Goal: Register for event/course

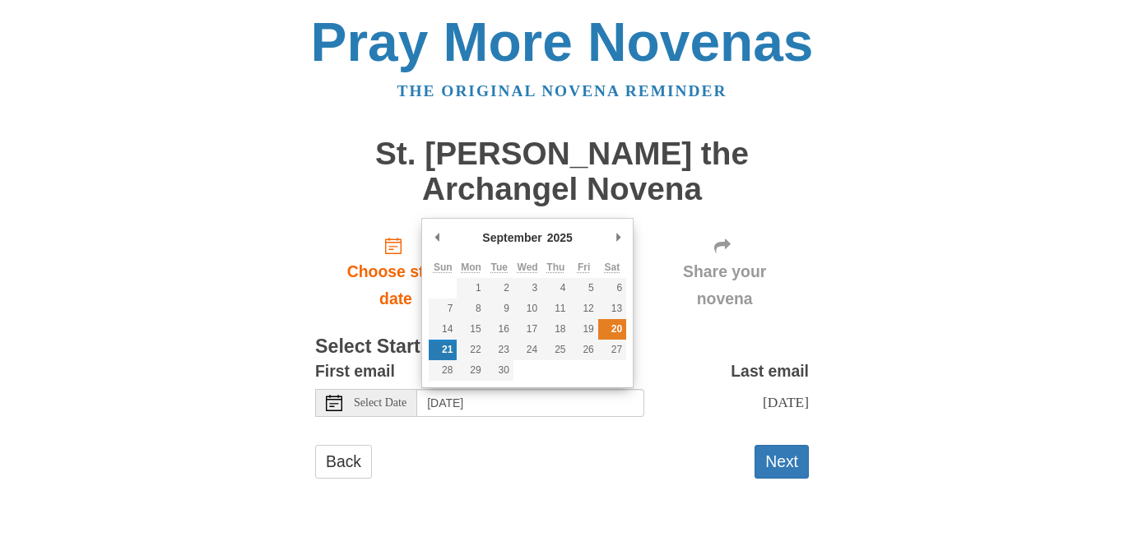
type input "[DATE]"
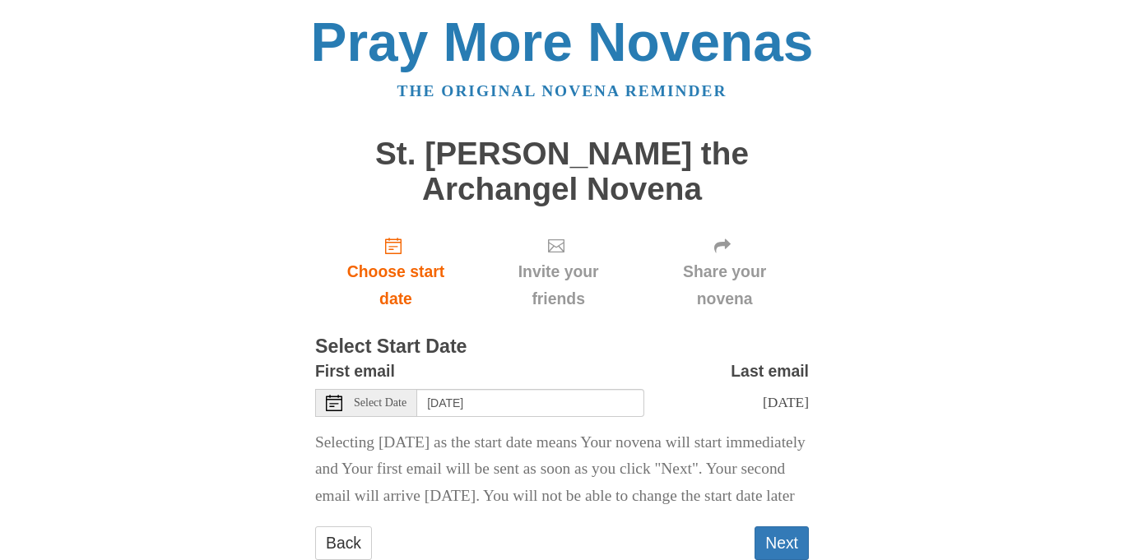
scroll to position [75, 0]
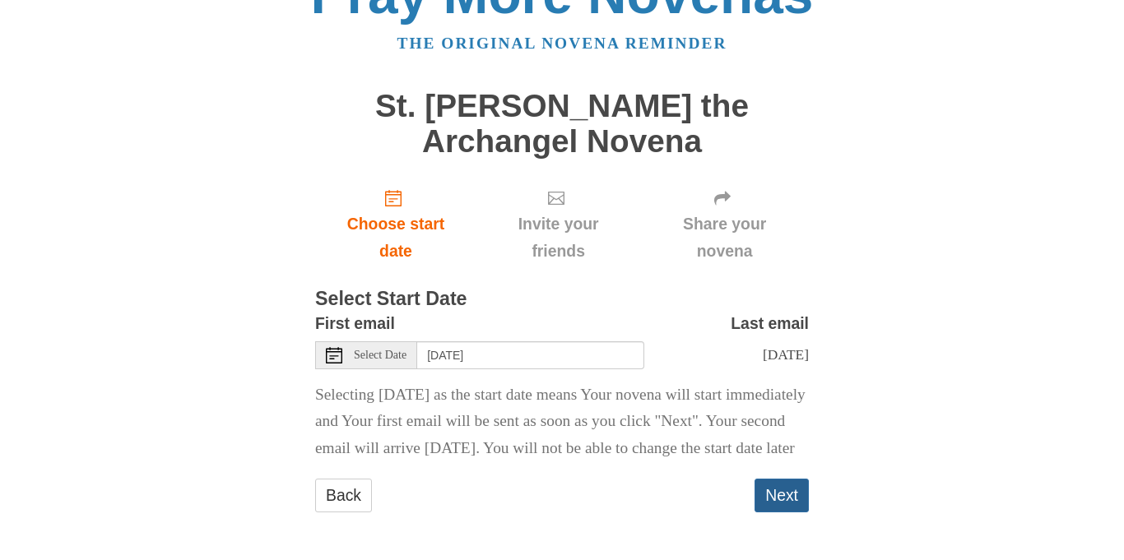
click at [782, 505] on button "Next" at bounding box center [782, 496] width 54 height 34
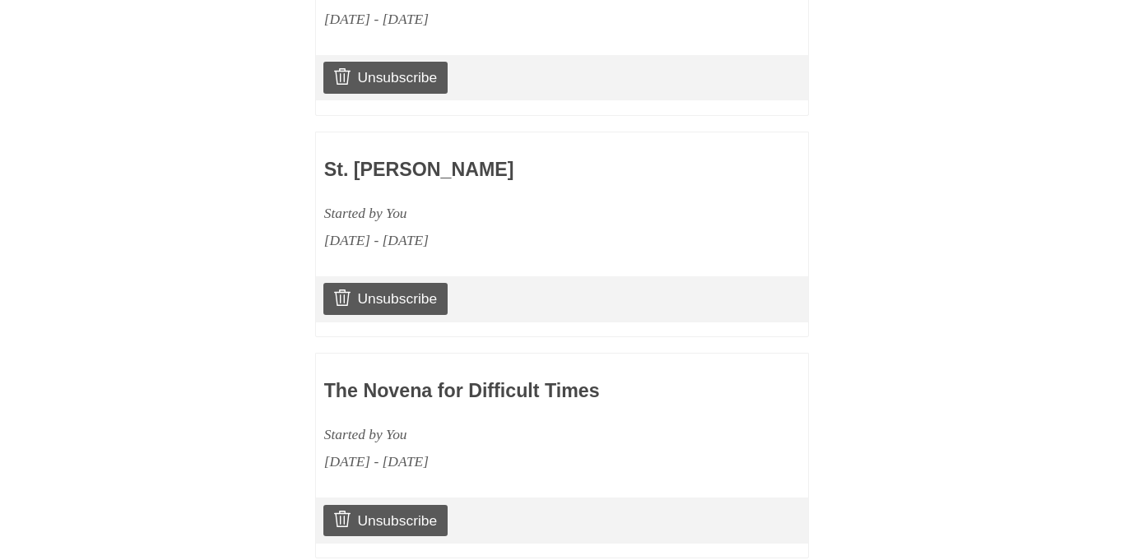
scroll to position [1228, 0]
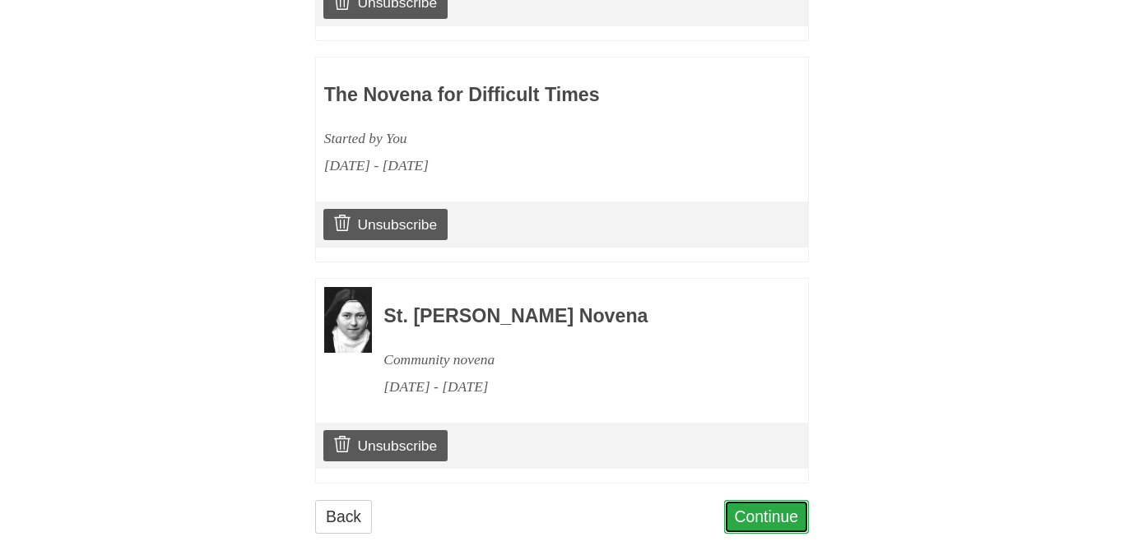
click at [769, 500] on link "Continue" at bounding box center [767, 517] width 86 height 34
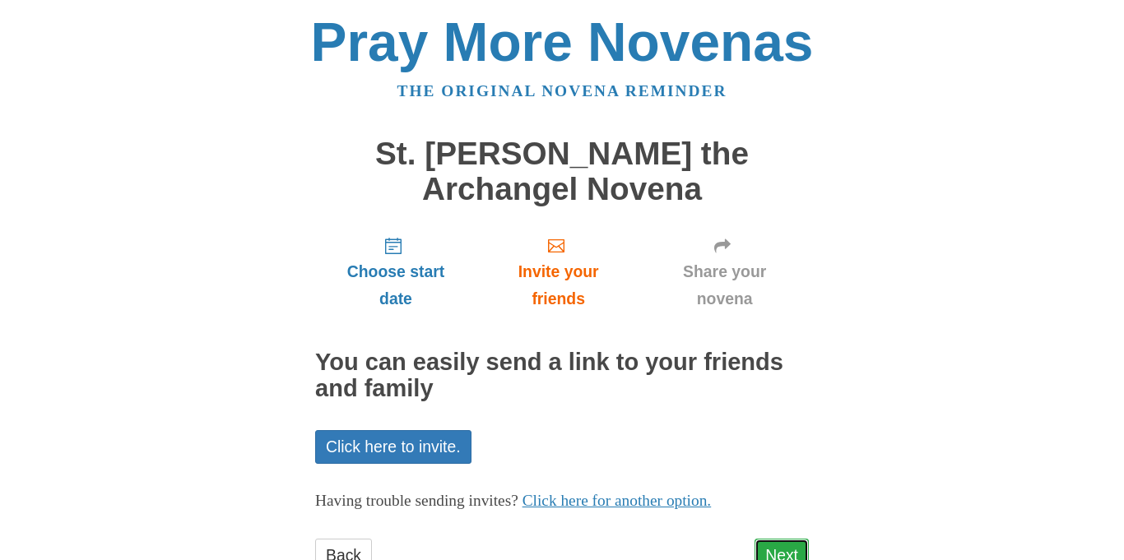
click at [800, 556] on link "Next" at bounding box center [782, 556] width 54 height 34
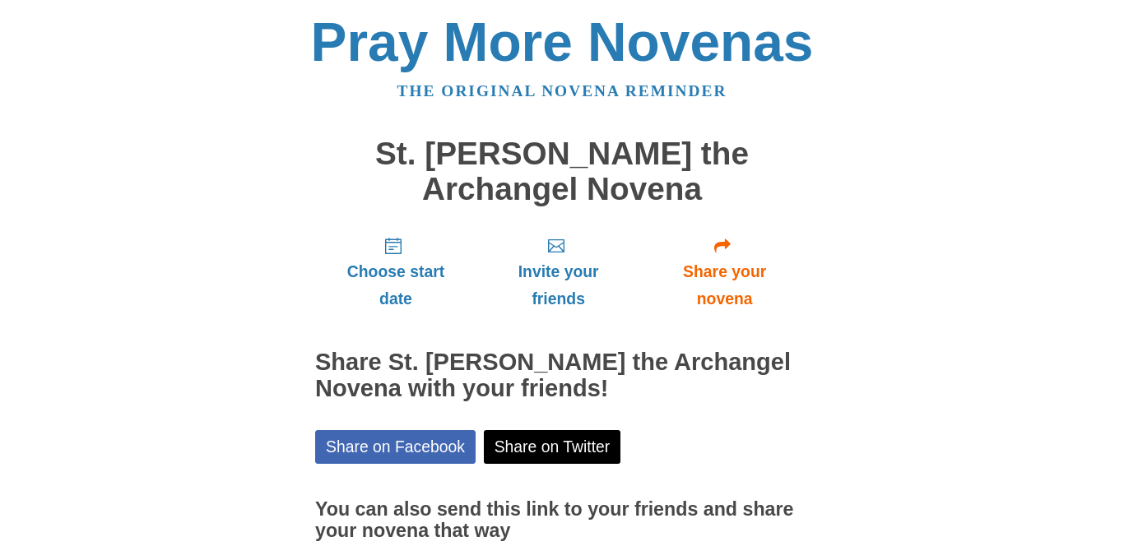
scroll to position [136, 0]
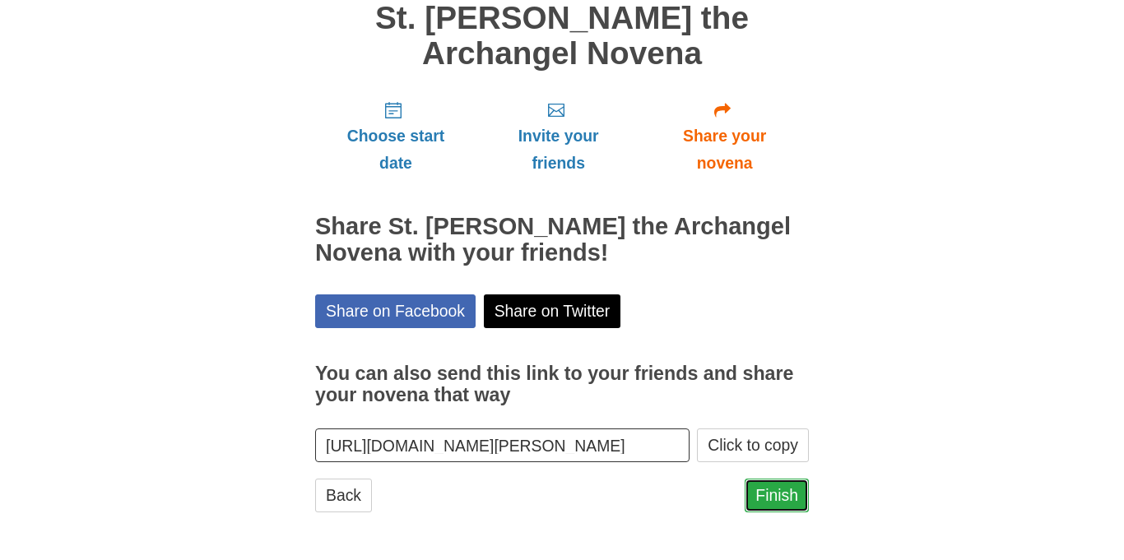
click at [776, 498] on link "Finish" at bounding box center [777, 496] width 64 height 34
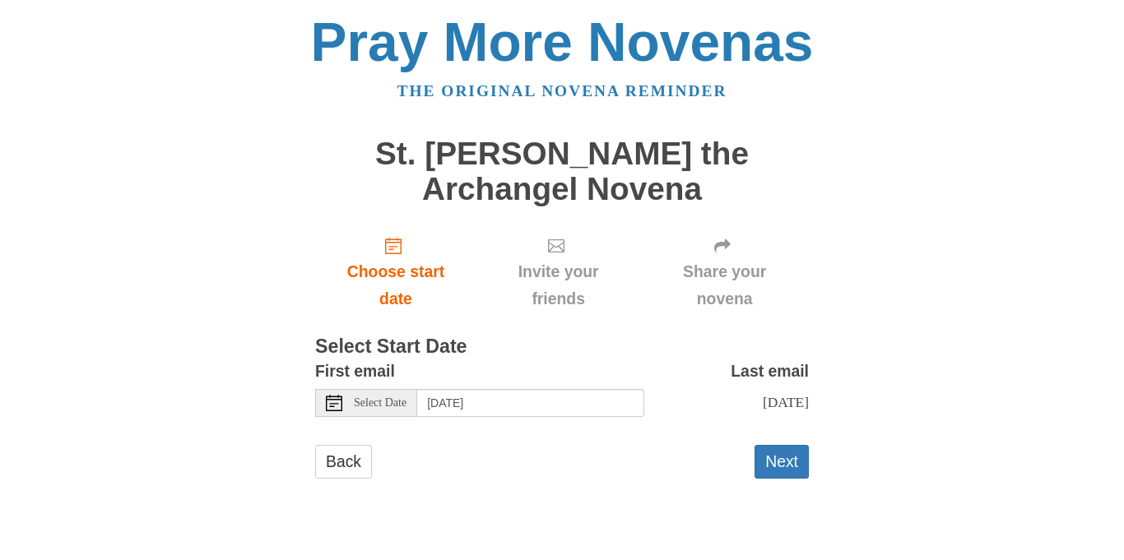
click at [335, 409] on icon at bounding box center [334, 403] width 16 height 16
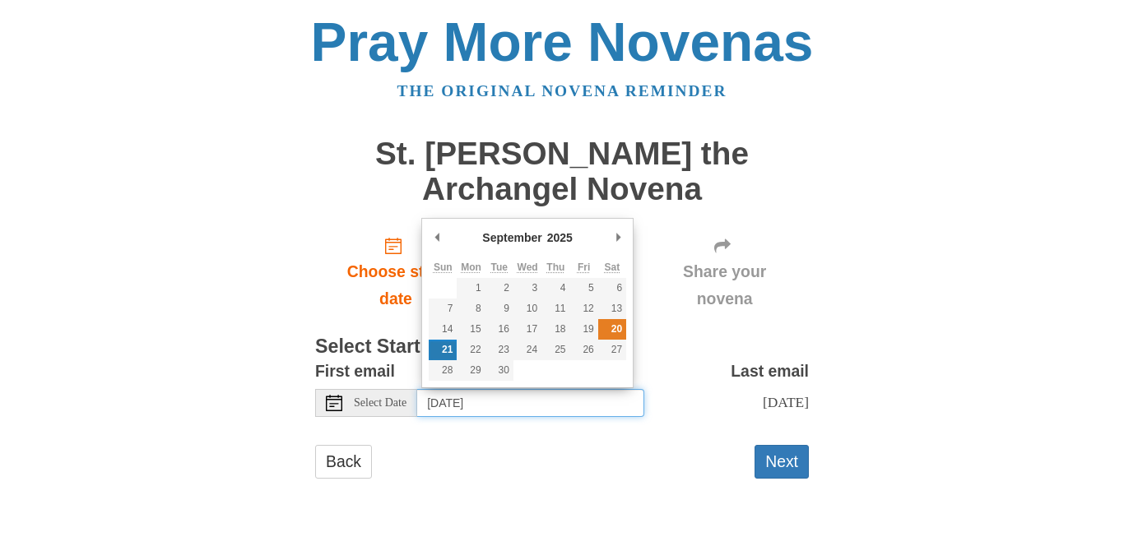
type input "Saturday, September 20th"
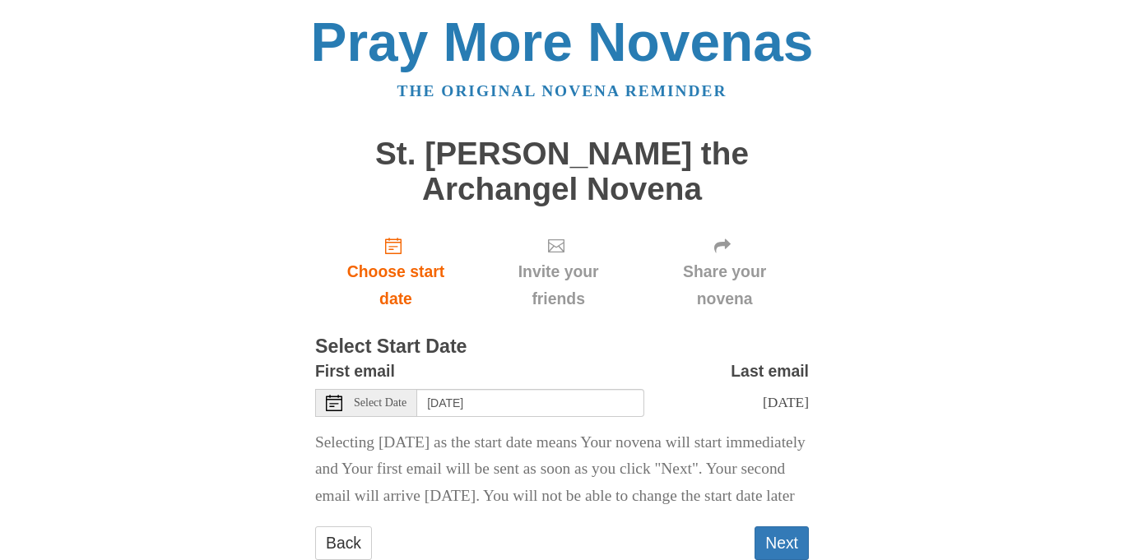
scroll to position [75, 0]
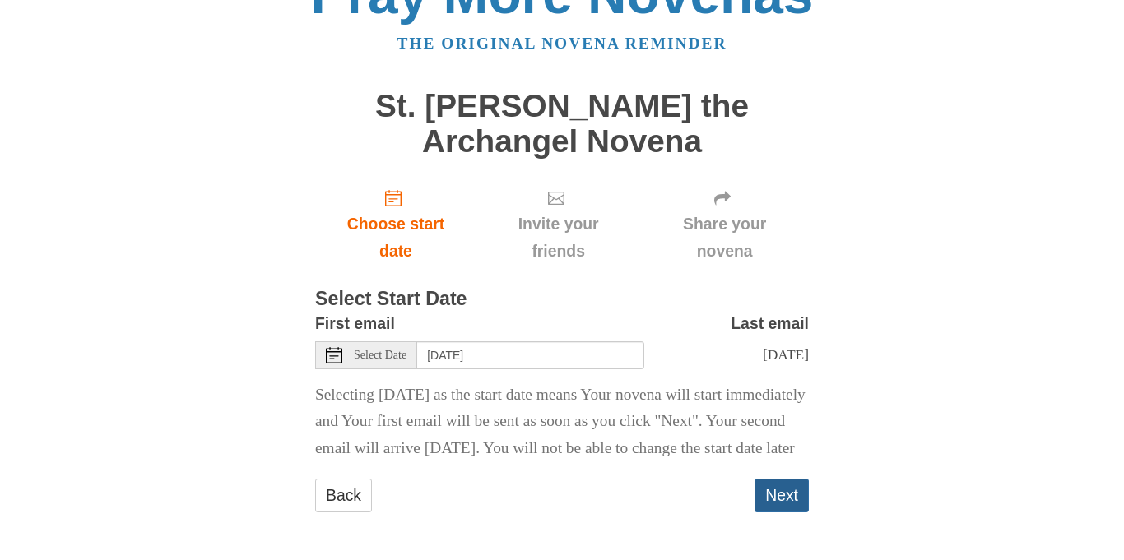
click at [786, 495] on button "Next" at bounding box center [782, 496] width 54 height 34
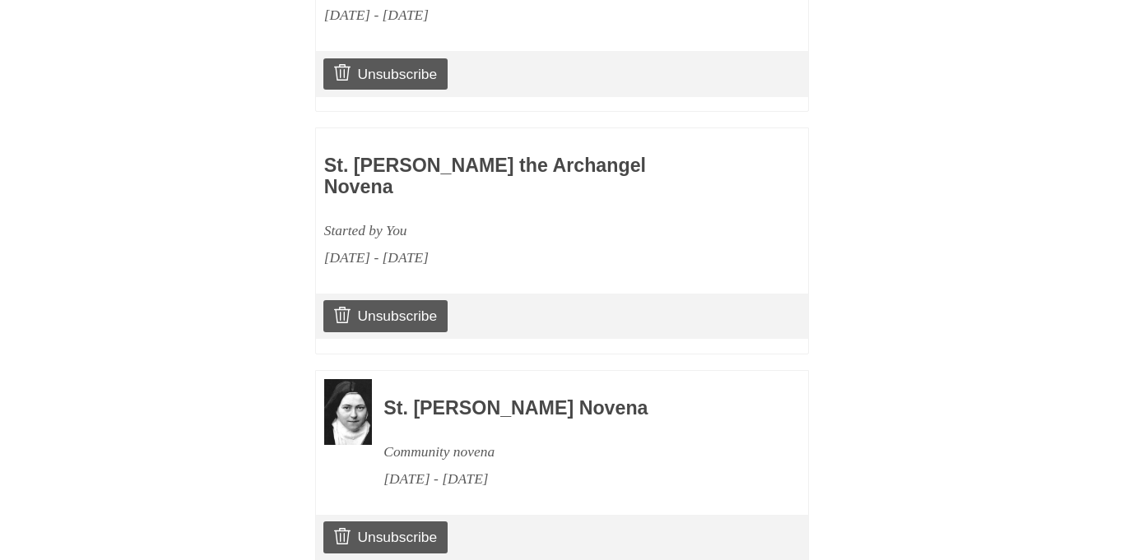
scroll to position [1450, 0]
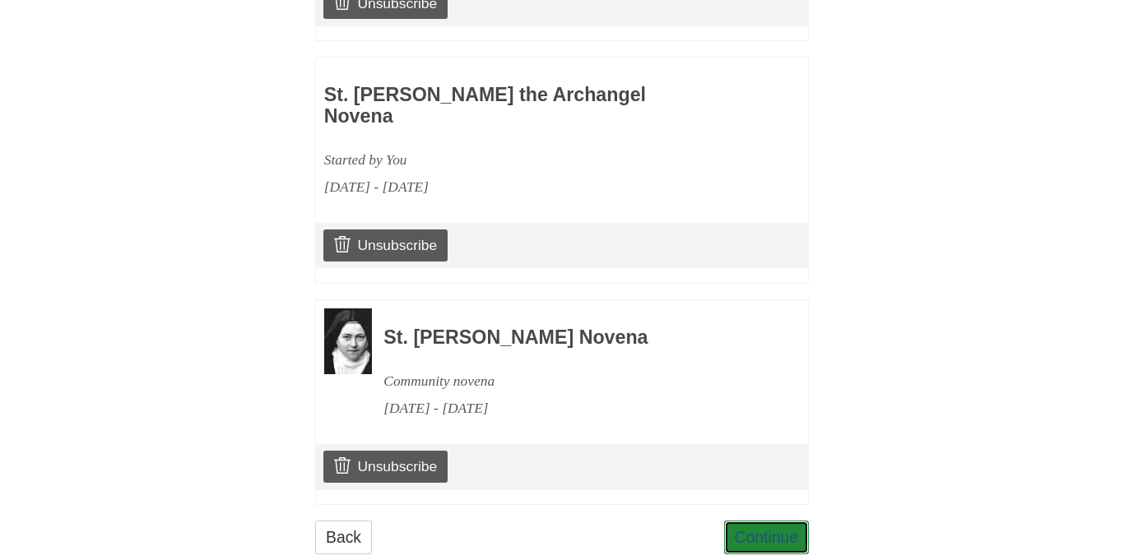
click at [787, 521] on link "Continue" at bounding box center [767, 538] width 86 height 34
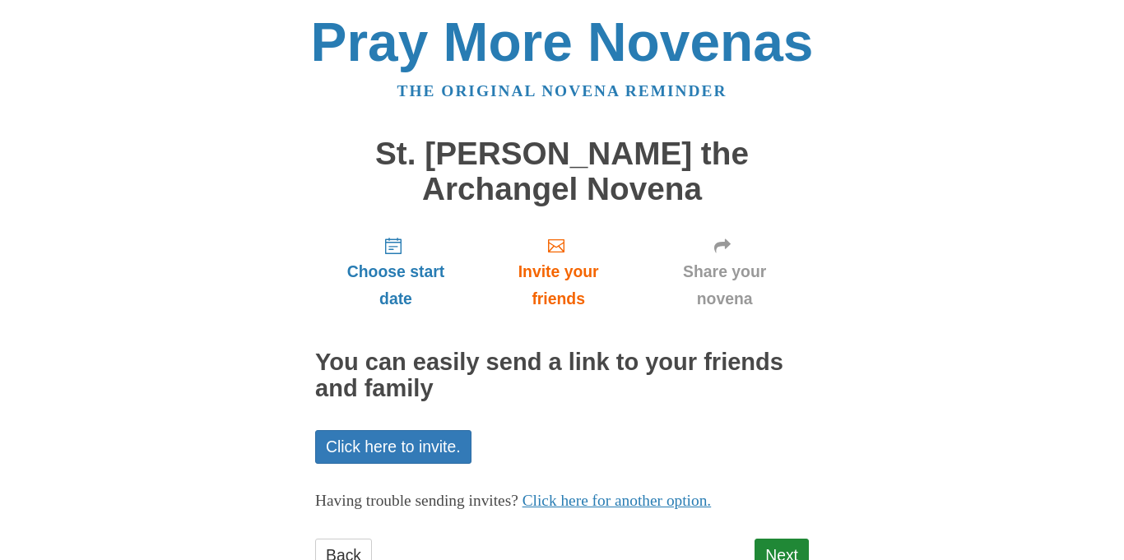
click at [784, 546] on link "Next" at bounding box center [782, 556] width 54 height 34
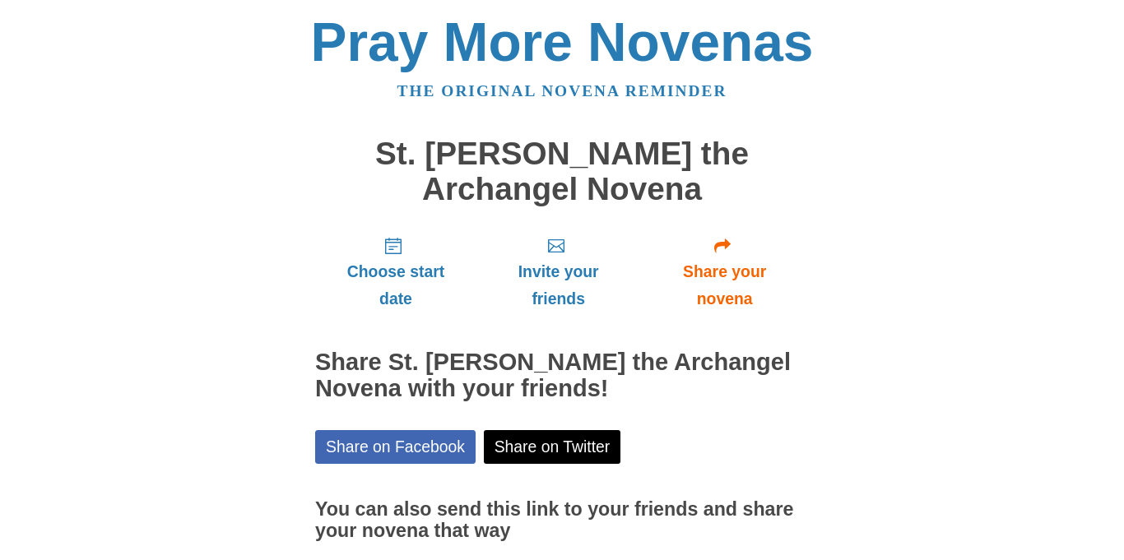
scroll to position [136, 0]
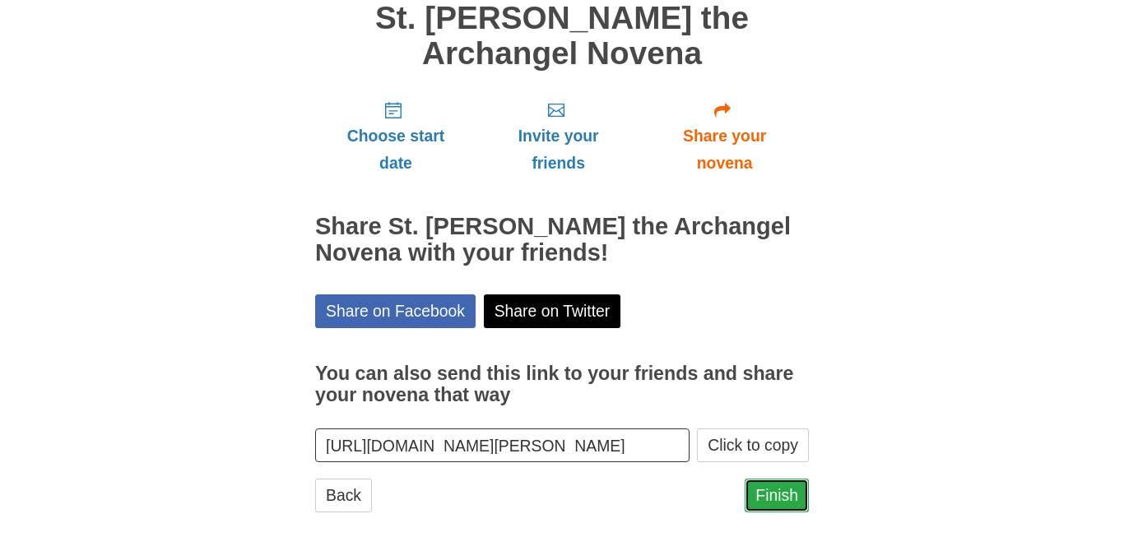
click at [781, 495] on link "Finish" at bounding box center [777, 496] width 64 height 34
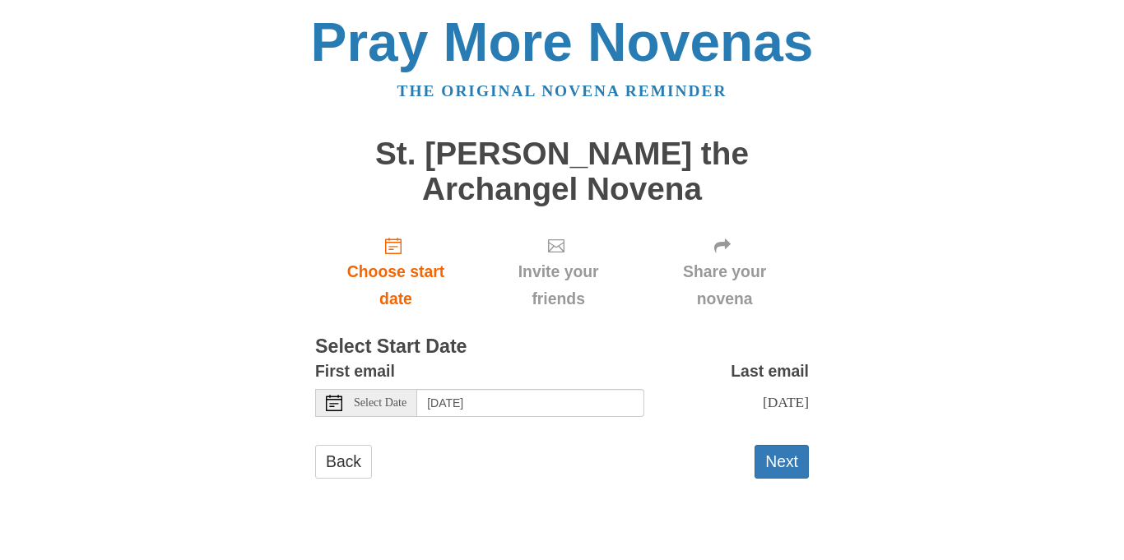
click at [337, 405] on icon at bounding box center [334, 403] width 16 height 16
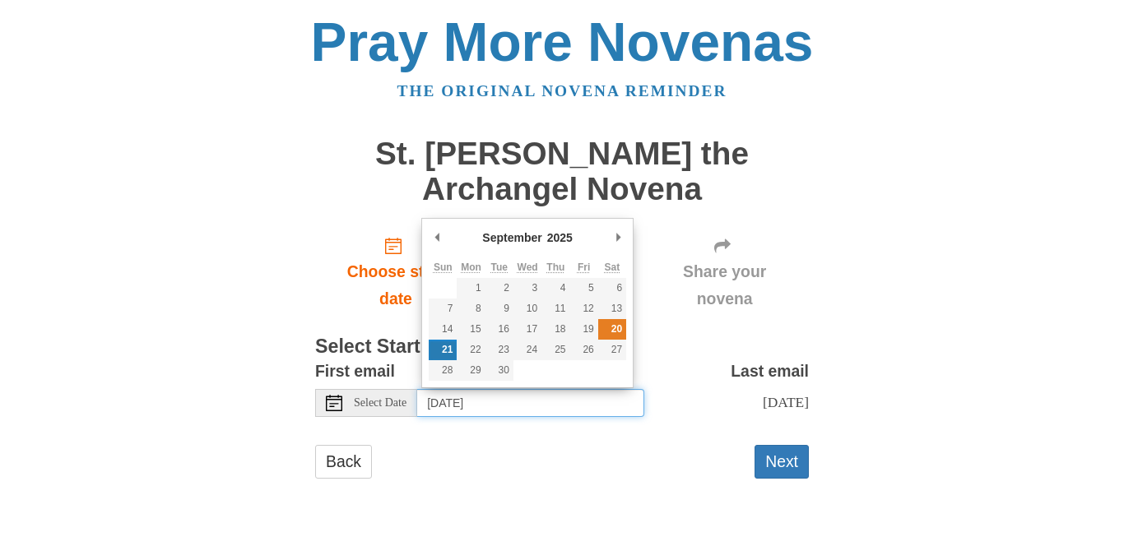
type input "Saturday, September 20th"
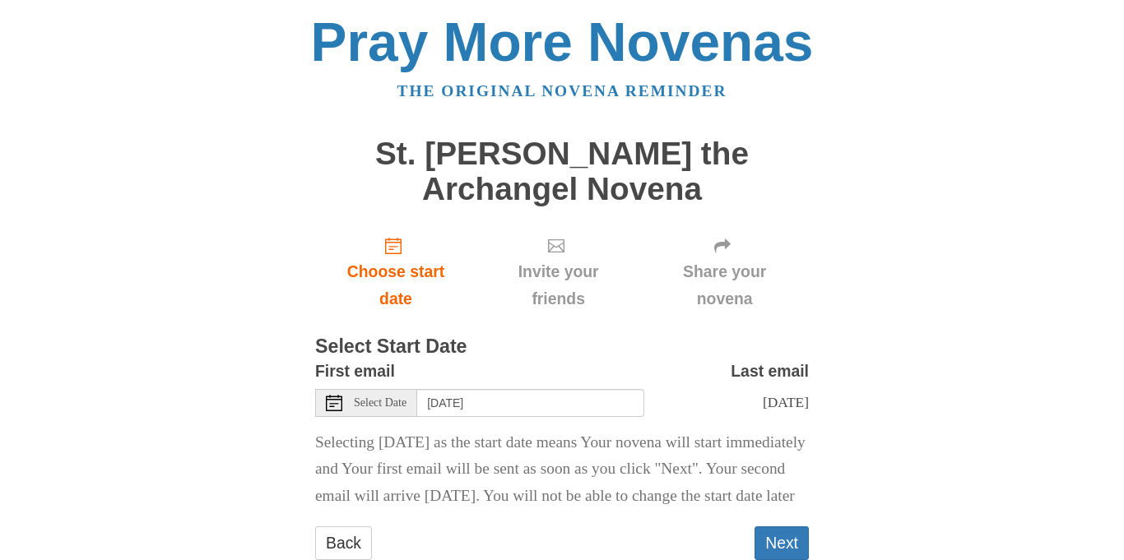
scroll to position [75, 0]
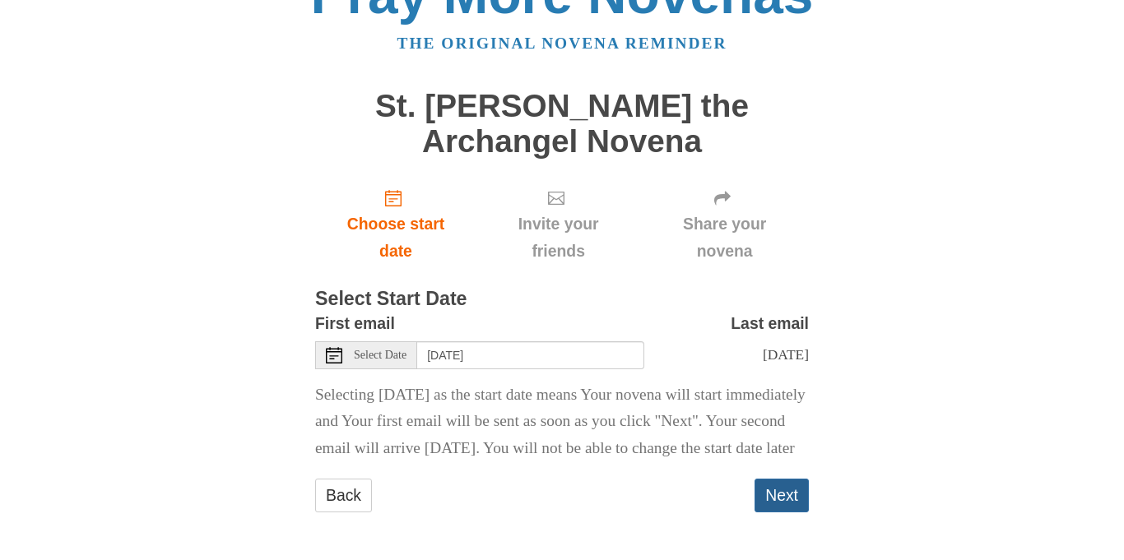
click at [792, 489] on button "Next" at bounding box center [782, 496] width 54 height 34
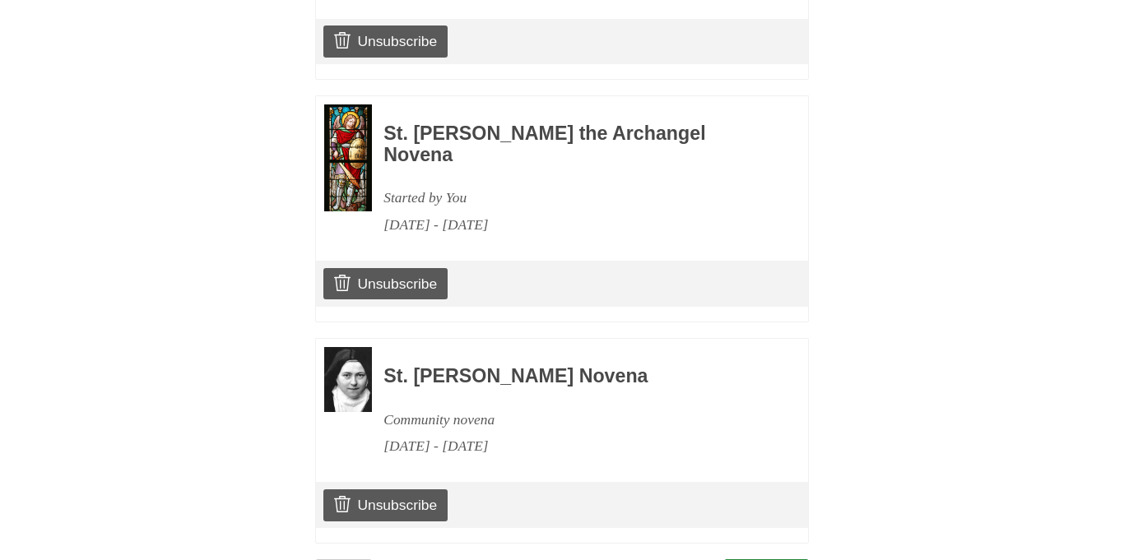
scroll to position [1672, 0]
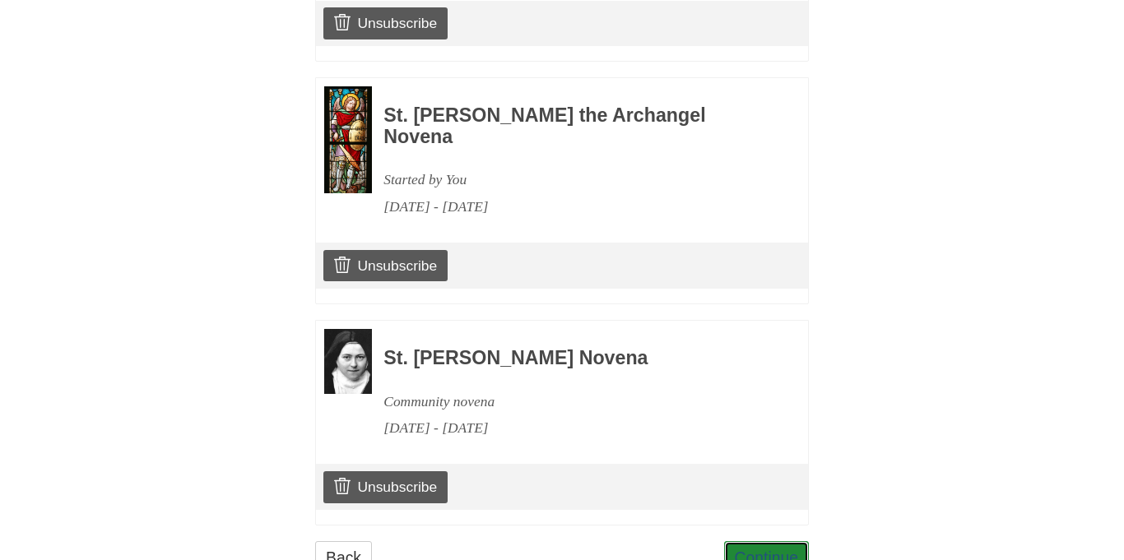
click at [792, 541] on link "Continue" at bounding box center [767, 558] width 86 height 34
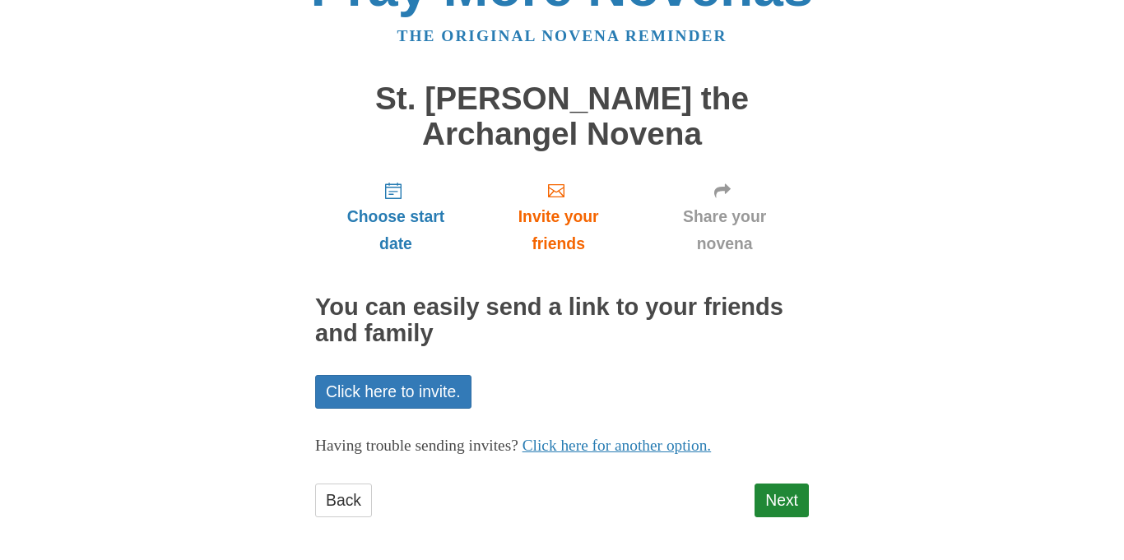
scroll to position [61, 0]
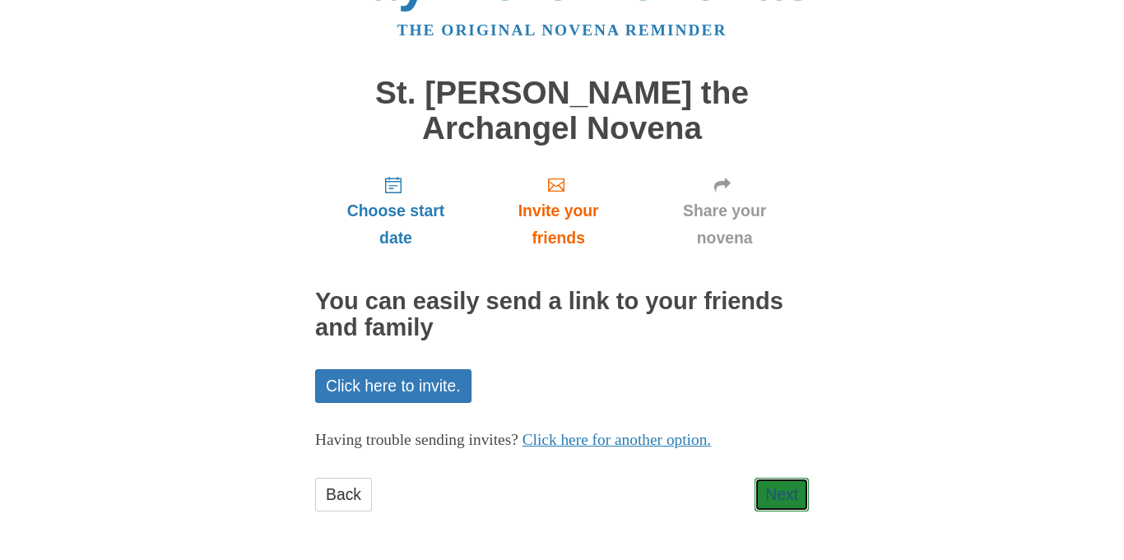
click at [792, 488] on link "Next" at bounding box center [782, 495] width 54 height 34
